Goal: Task Accomplishment & Management: Complete application form

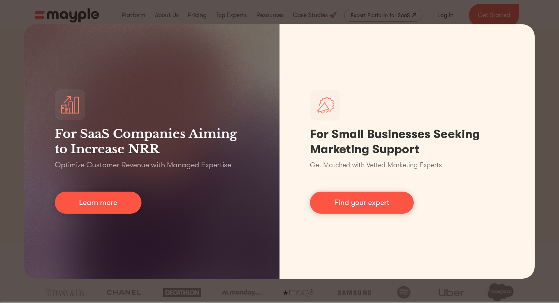
click at [538, 10] on div "For SaaS Companies Aiming to Increase NRR Optimize Customer Revenue with Manage…" at bounding box center [279, 151] width 559 height 303
click at [538, 16] on div "For SaaS Companies Aiming to Increase NRR Optimize Customer Revenue with Manage…" at bounding box center [279, 151] width 559 height 303
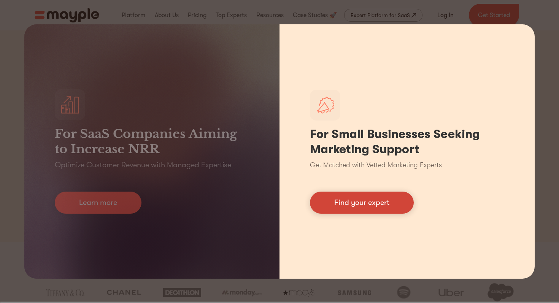
click at [373, 204] on link "Find your expert" at bounding box center [362, 203] width 104 height 22
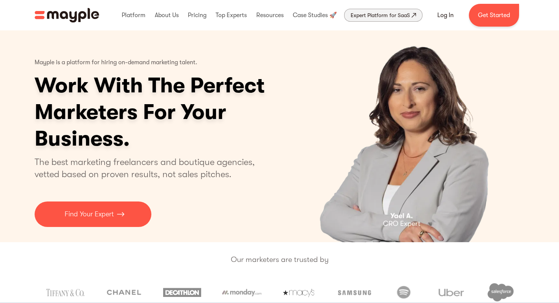
click at [359, 16] on div "Expert Platform for SaaS" at bounding box center [379, 15] width 59 height 9
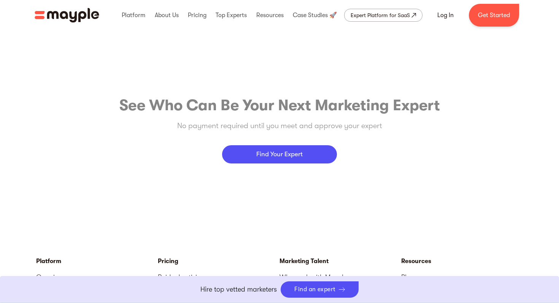
scroll to position [3249, 0]
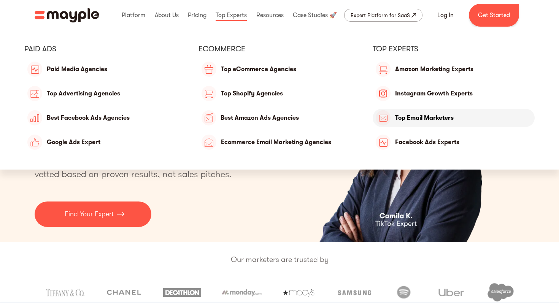
click at [396, 117] on link "Top Email Marketers" at bounding box center [453, 118] width 162 height 18
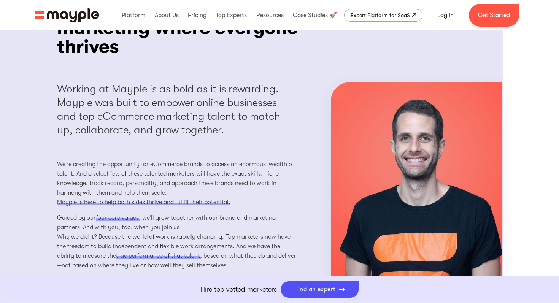
scroll to position [619, 0]
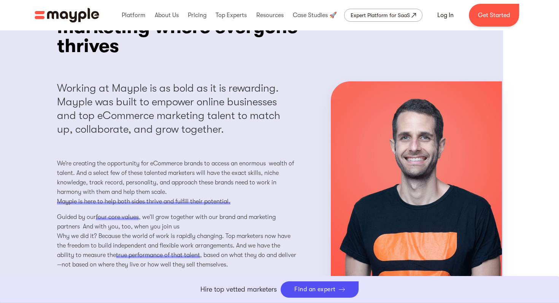
click at [248, 108] on div "Working at Mayple is as bold as it is rewarding. Mayple was built to empower on…" at bounding box center [177, 108] width 240 height 55
click at [186, 106] on div "Working at Mayple is as bold as it is rewarding. Mayple was built to empower on…" at bounding box center [177, 108] width 240 height 55
click at [185, 108] on div "Working at Mayple is as bold as it is rewarding. Mayple was built to empower on…" at bounding box center [177, 108] width 240 height 55
click at [185, 111] on div "Working at Mayple is as bold as it is rewarding. Mayple was built to empower on…" at bounding box center [177, 108] width 240 height 55
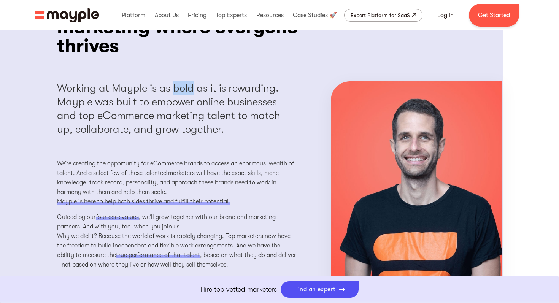
click at [185, 111] on div "Working at Mayple is as bold as it is rewarding. Mayple was built to empower on…" at bounding box center [177, 108] width 240 height 55
click at [163, 109] on div "Working at Mayple is as bold as it is rewarding. Mayple was built to empower on…" at bounding box center [177, 108] width 240 height 55
click at [152, 111] on div "Working at Mayple is as bold as it is rewarding. Mayple was built to empower on…" at bounding box center [177, 108] width 240 height 55
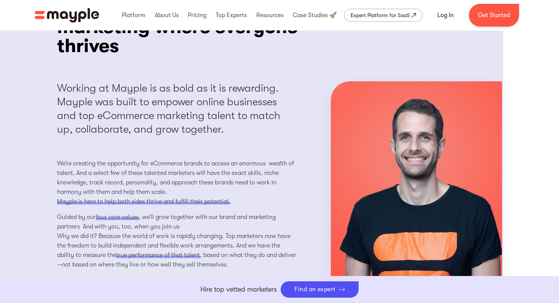
click at [133, 111] on div "Working at Mayple is as bold as it is rewarding. Mayple was built to empower on…" at bounding box center [177, 108] width 240 height 55
click at [86, 112] on div "Working at Mayple is as bold as it is rewarding. Mayple was built to empower on…" at bounding box center [177, 108] width 240 height 55
click at [88, 112] on div "Working at Mayple is as bold as it is rewarding. Mayple was built to empower on…" at bounding box center [177, 108] width 240 height 55
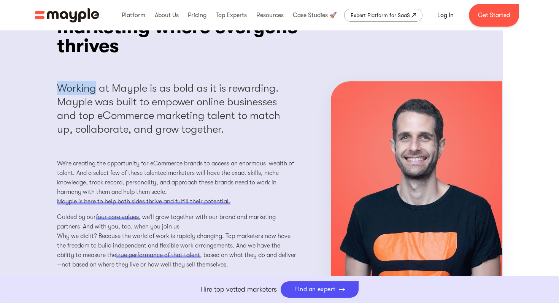
click at [88, 112] on div "Working at Mayple is as bold as it is rewarding. Mayple was built to empower on…" at bounding box center [177, 108] width 240 height 55
click at [83, 102] on div "Working at Mayple is as bold as it is rewarding. Mayple was built to empower on…" at bounding box center [279, 181] width 445 height 239
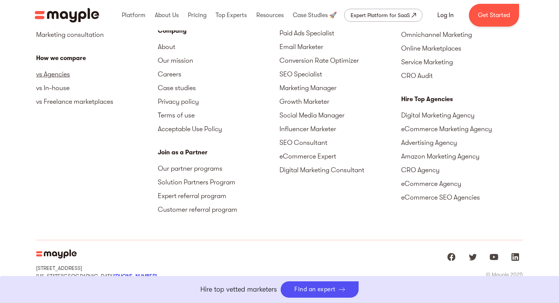
scroll to position [1971, 0]
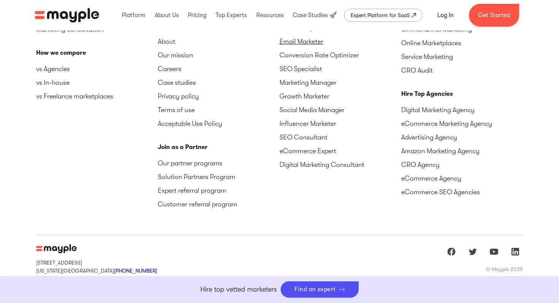
click at [303, 48] on link "Email Marketer" at bounding box center [340, 42] width 122 height 14
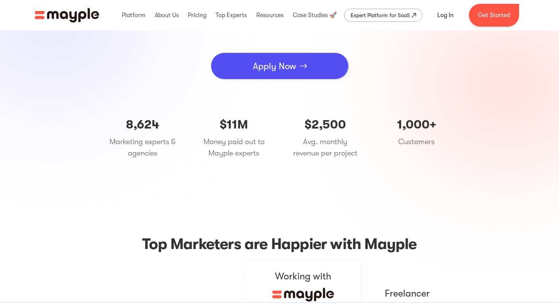
scroll to position [56, 0]
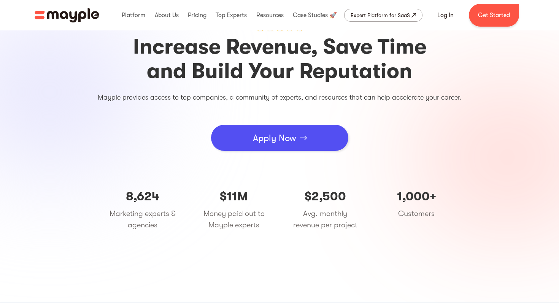
click at [302, 146] on link "Apply Now" at bounding box center [279, 138] width 137 height 26
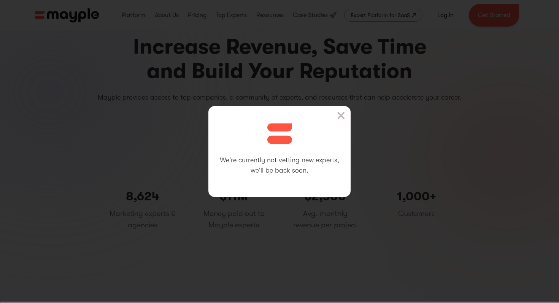
click at [346, 114] on div "We're currently not vetting new experts, we'll be back soon." at bounding box center [279, 151] width 142 height 91
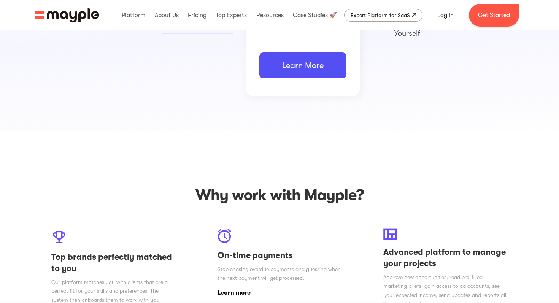
scroll to position [577, 0]
